Goal: Transaction & Acquisition: Purchase product/service

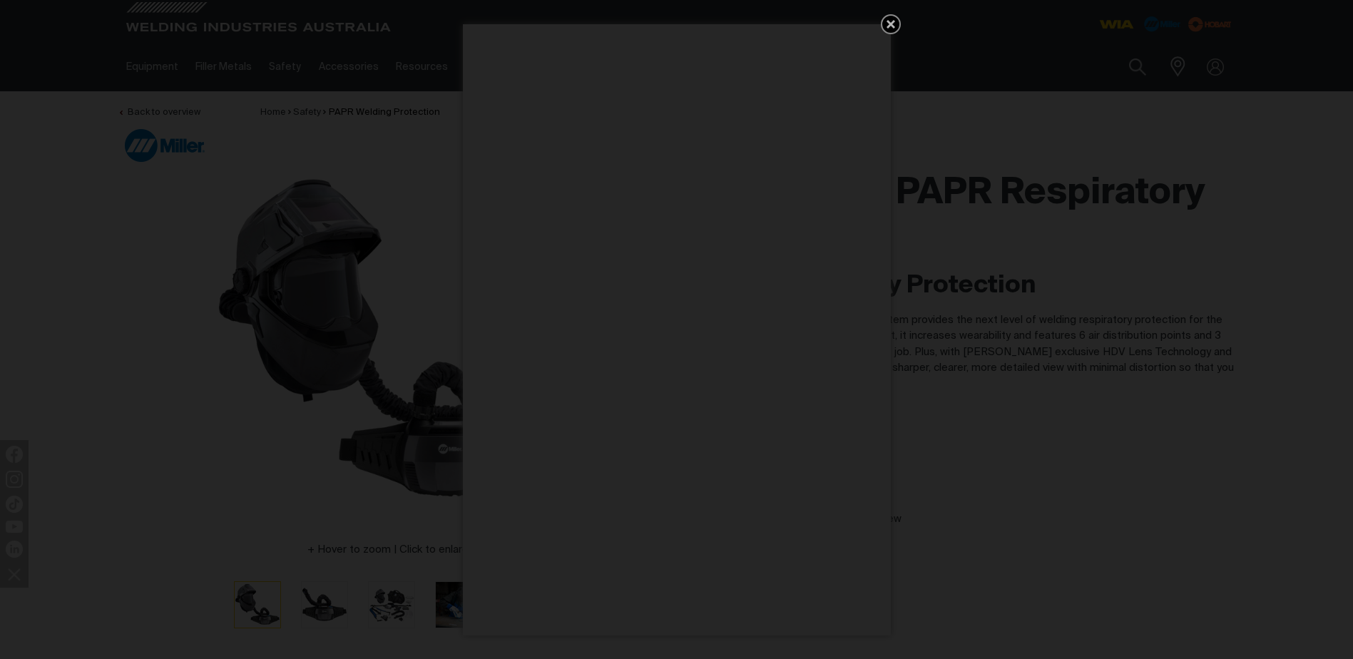
click at [891, 22] on icon "Get 5 WIA Welding Guides Free!" at bounding box center [890, 24] width 9 height 9
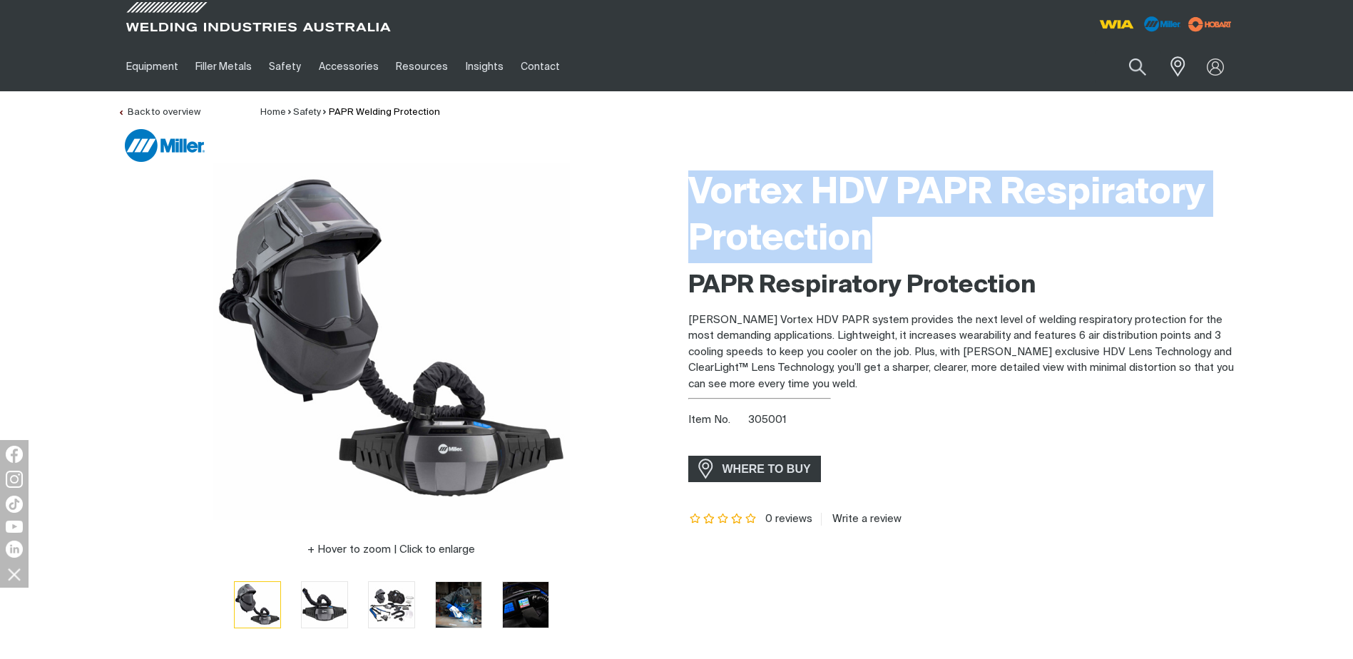
drag, startPoint x: 862, startPoint y: 258, endPoint x: 693, endPoint y: 196, distance: 180.0
click at [693, 196] on h1 "Vortex HDV PAPR Respiratory Protection" at bounding box center [962, 216] width 548 height 93
drag, startPoint x: 693, startPoint y: 196, endPoint x: 764, endPoint y: 200, distance: 70.7
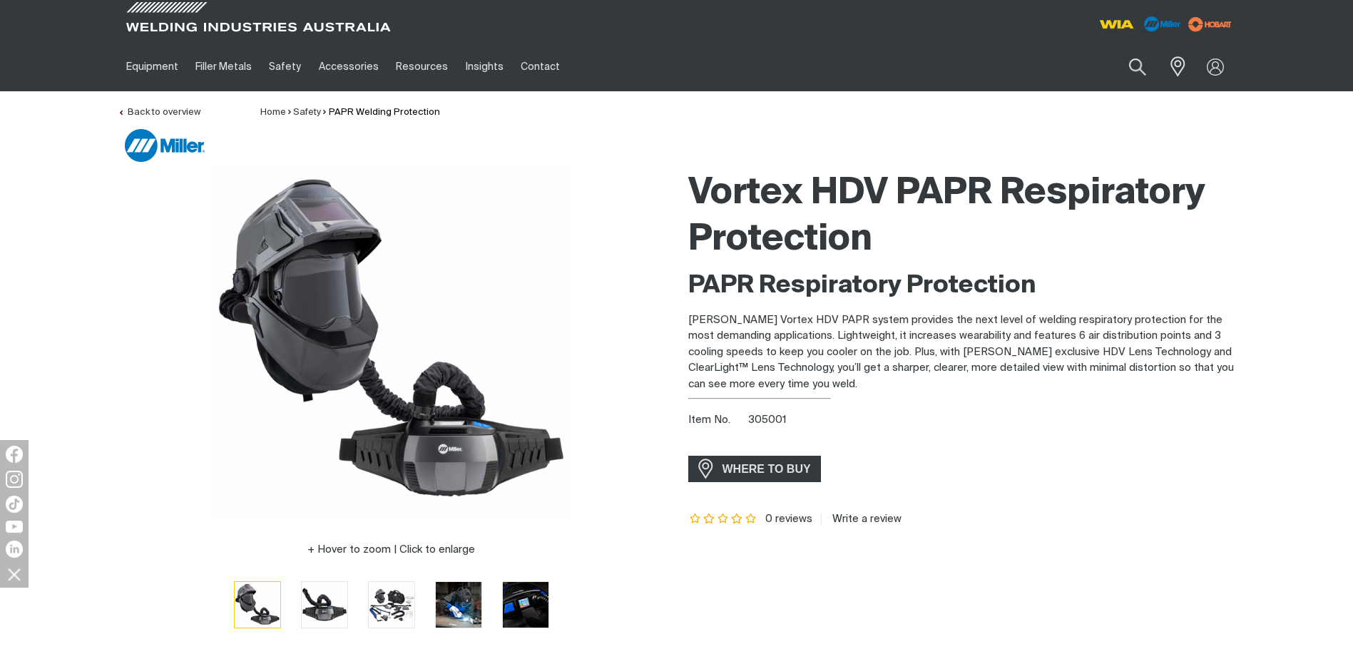
drag, startPoint x: 764, startPoint y: 200, endPoint x: 971, endPoint y: 216, distance: 208.1
click at [797, 159] on div at bounding box center [680, 145] width 1111 height 33
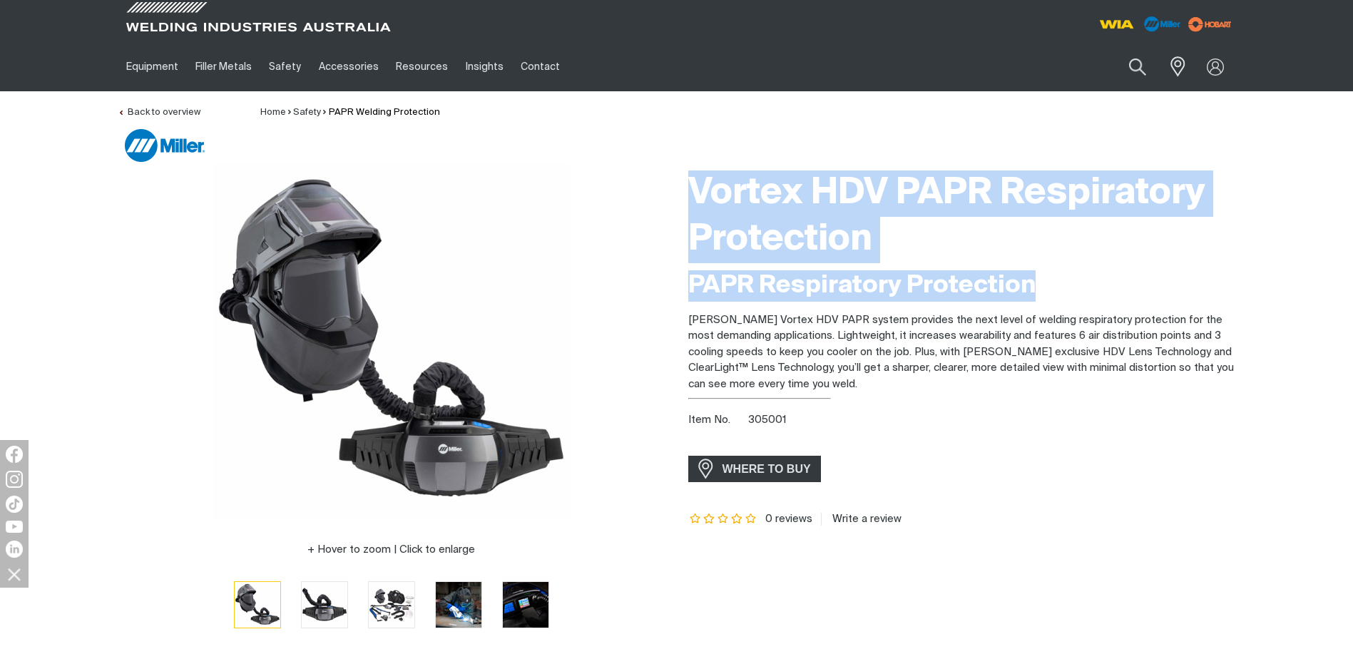
drag, startPoint x: 1068, startPoint y: 280, endPoint x: 647, endPoint y: 185, distance: 431.8
click at [647, 185] on div "Hover to zoom | Click to enlarge Vortex HDV PAPR Respiratory Protection PAPR Re…" at bounding box center [676, 405] width 1141 height 485
drag, startPoint x: 647, startPoint y: 185, endPoint x: 801, endPoint y: 206, distance: 155.4
copy div "Vortex HDV PAPR Respiratory Protection PAPR Respiratory Protection"
